Goal: Navigation & Orientation: Find specific page/section

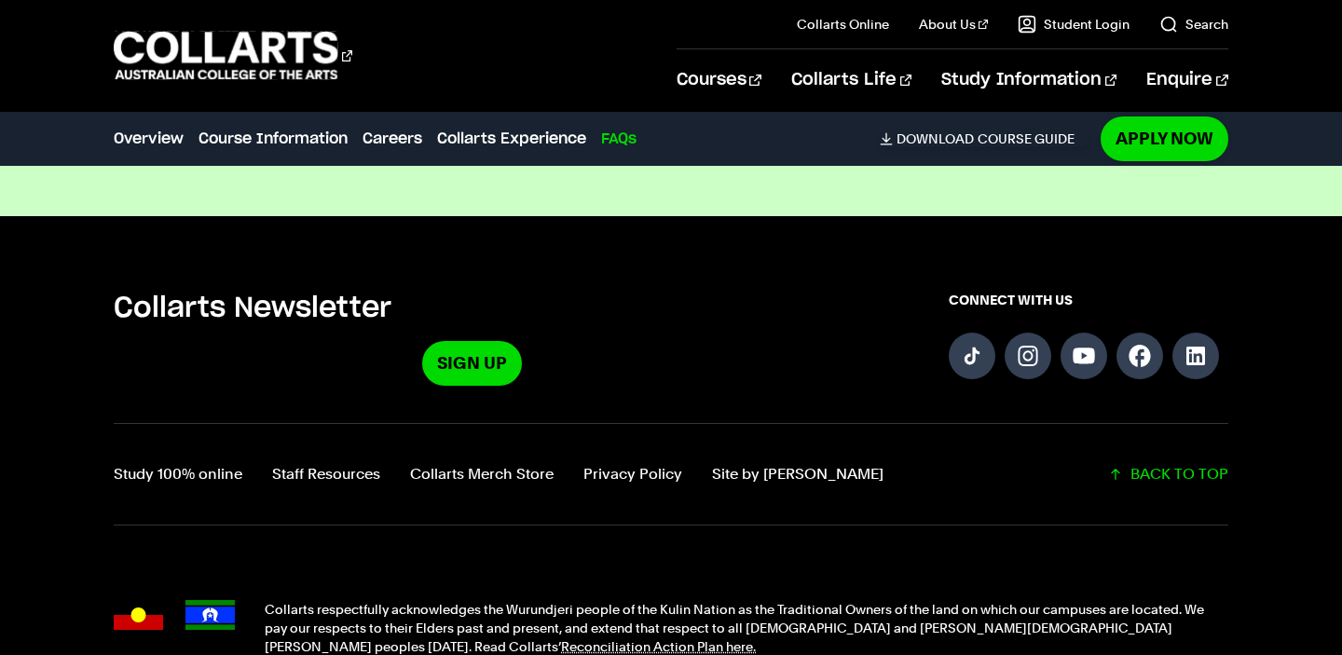
scroll to position [6421, 0]
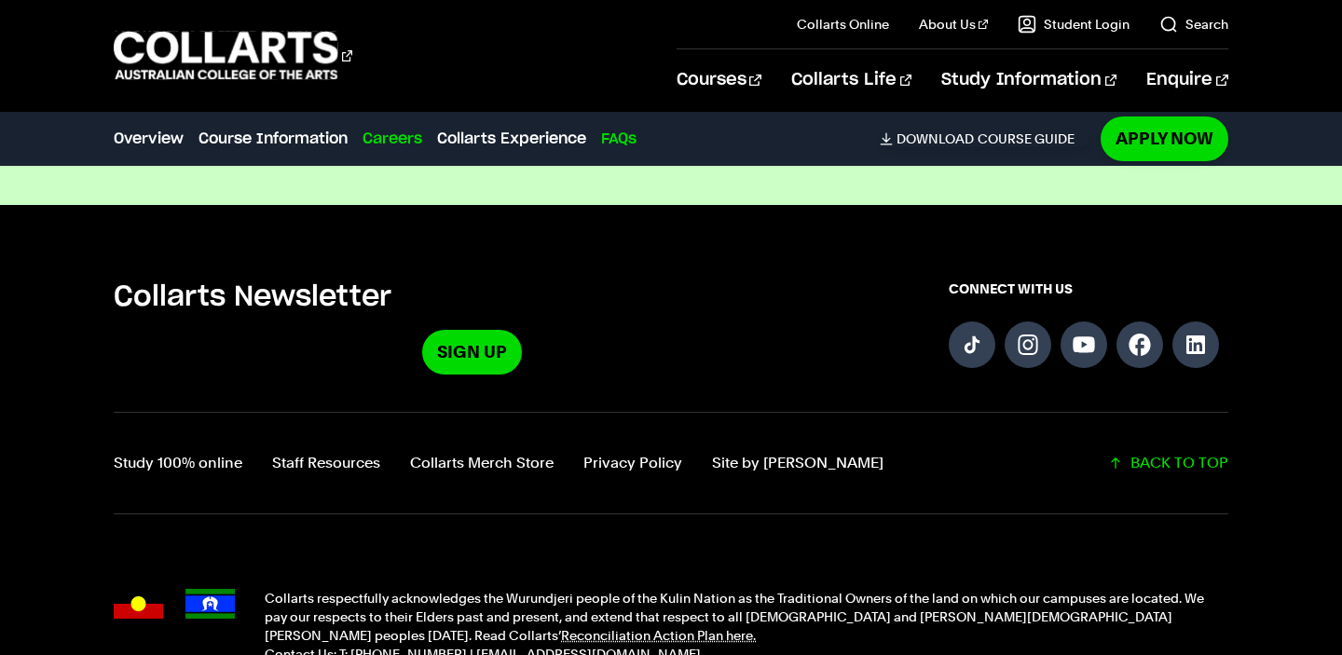
click at [383, 130] on link "Careers" at bounding box center [392, 139] width 60 height 22
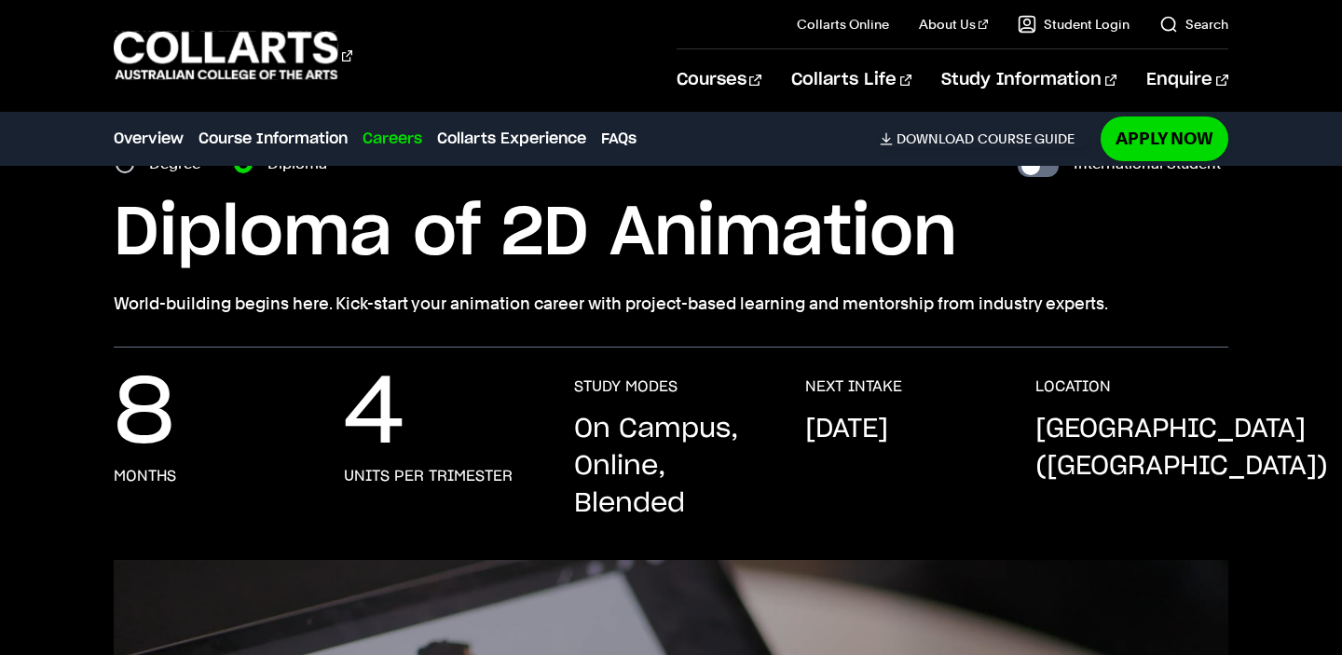
scroll to position [0, 0]
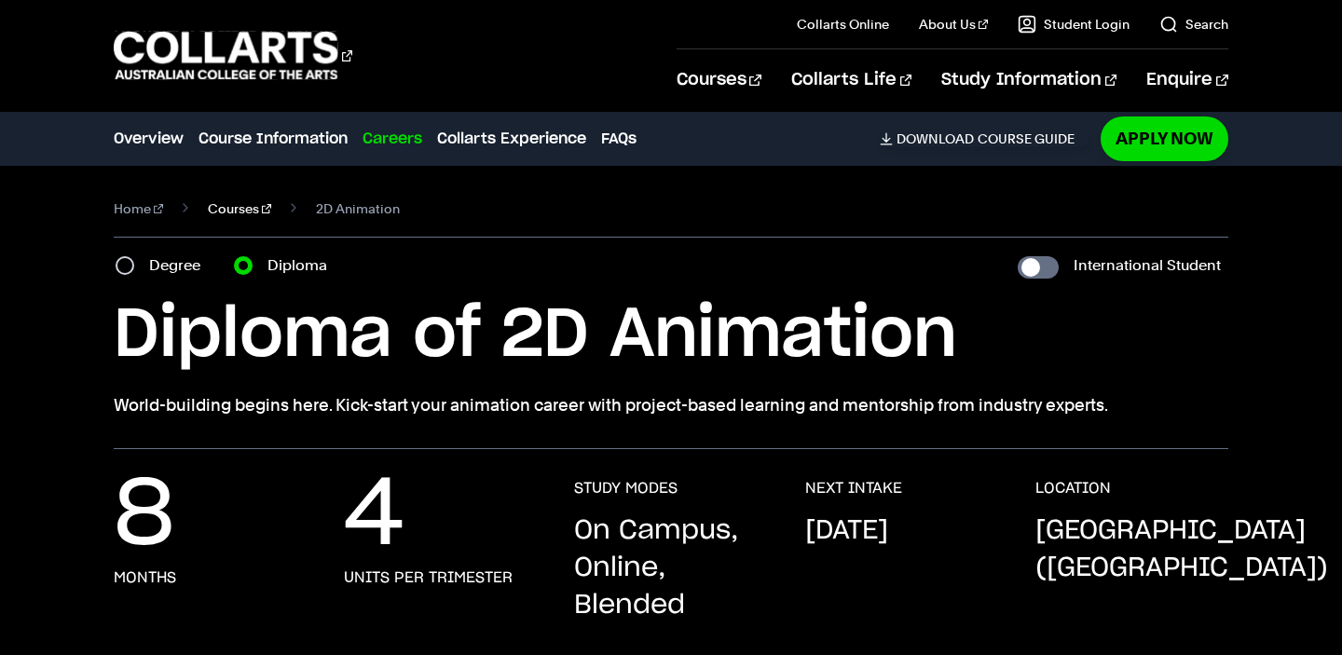
click at [211, 211] on link "Courses" at bounding box center [239, 209] width 63 height 26
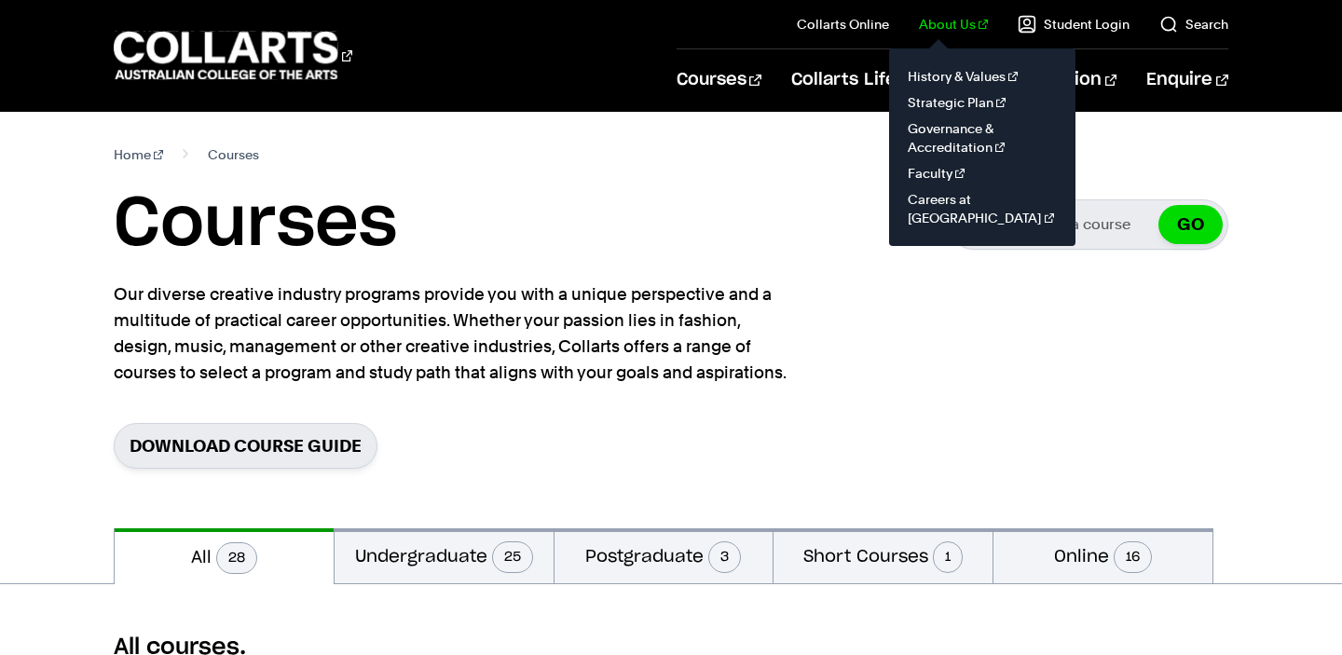
click at [958, 23] on link "About Us" at bounding box center [953, 24] width 69 height 19
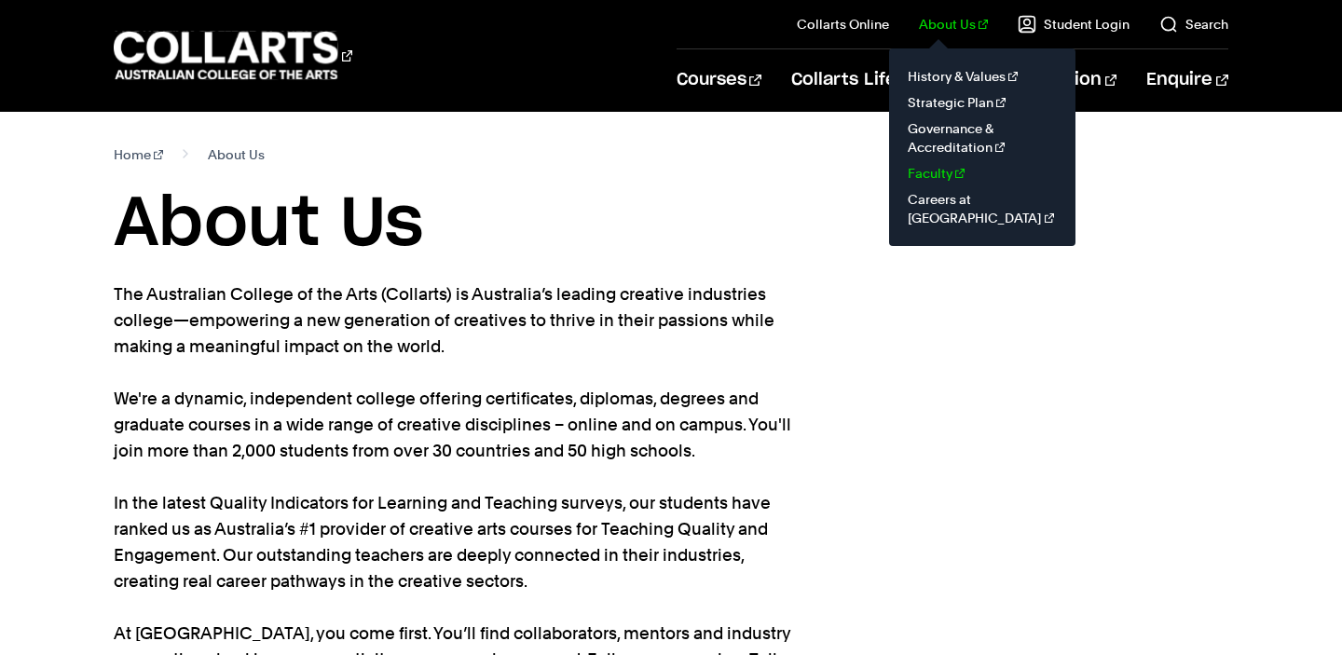
click at [964, 167] on link "Faculty" at bounding box center [982, 173] width 157 height 26
